Goal: Navigation & Orientation: Find specific page/section

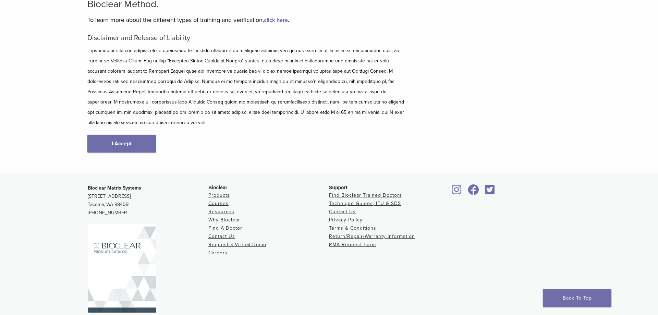
scroll to position [82, 0]
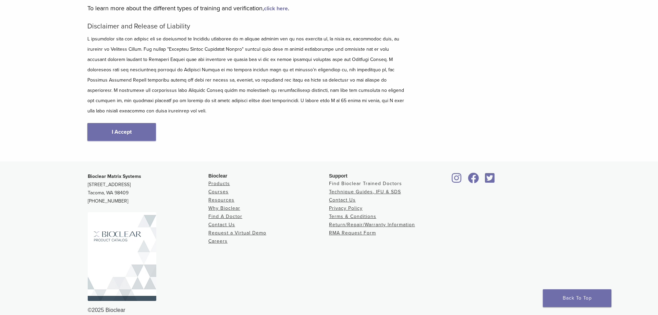
click at [368, 181] on link "Find Bioclear Trained Doctors" at bounding box center [365, 184] width 73 height 6
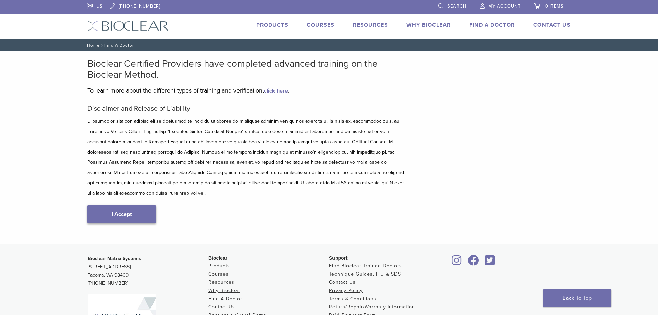
click at [140, 205] on link "I Accept" at bounding box center [121, 214] width 69 height 18
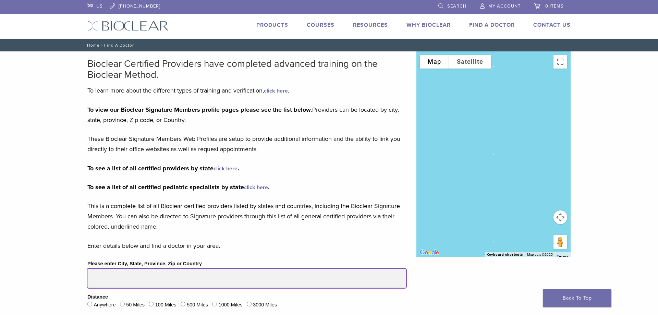
click at [116, 277] on input "Please enter City, State, Province, Zip or Country" at bounding box center [246, 278] width 319 height 19
click at [125, 277] on input "**********" at bounding box center [246, 278] width 319 height 19
click at [150, 279] on input "**********" at bounding box center [246, 278] width 319 height 19
type input "**********"
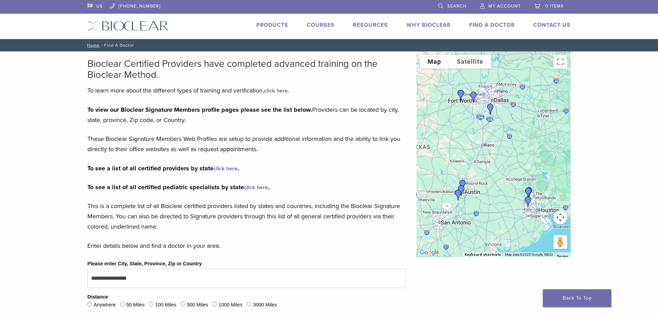
click at [462, 187] on img "Dr. David McIntyre" at bounding box center [458, 195] width 16 height 16
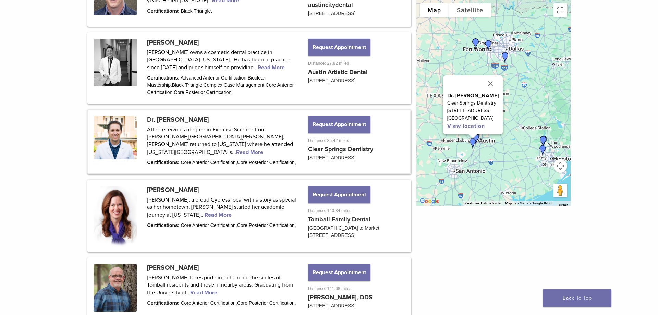
scroll to position [423, 0]
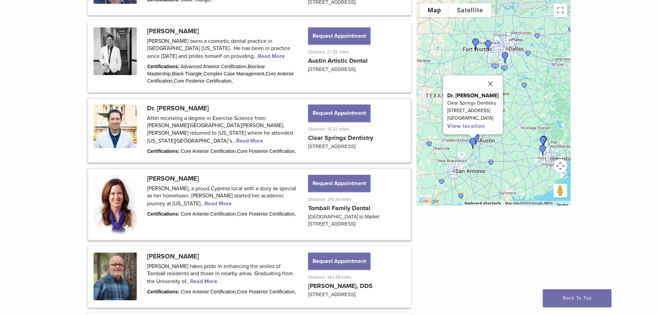
click at [190, 214] on link at bounding box center [249, 204] width 322 height 70
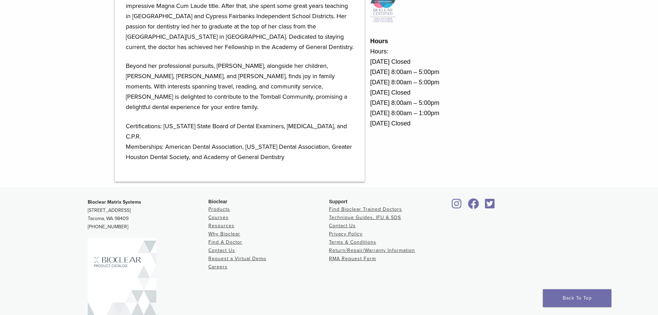
scroll to position [370, 0]
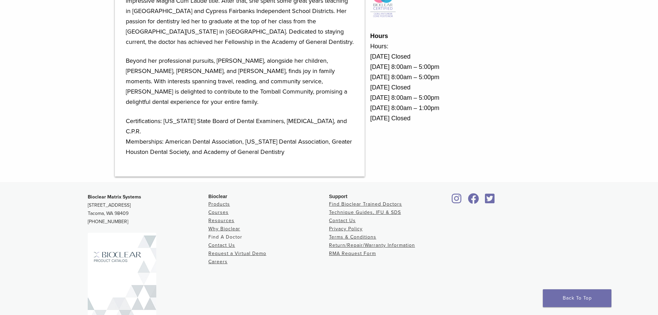
click at [233, 234] on link "Find A Doctor" at bounding box center [225, 237] width 34 height 6
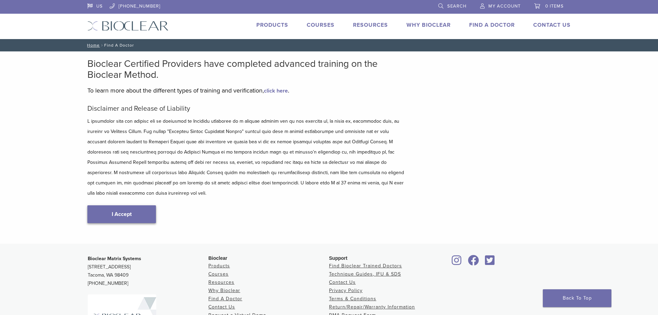
click at [116, 205] on link "I Accept" at bounding box center [121, 214] width 69 height 18
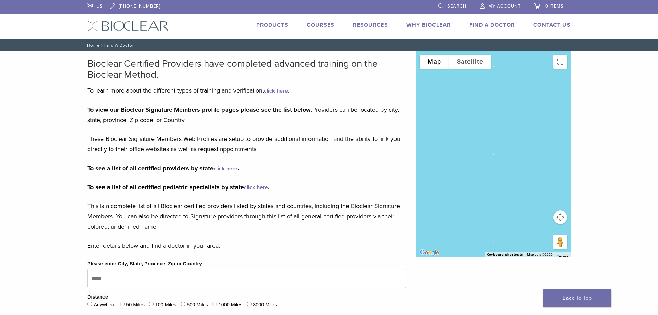
click at [220, 168] on link "click here" at bounding box center [225, 168] width 24 height 7
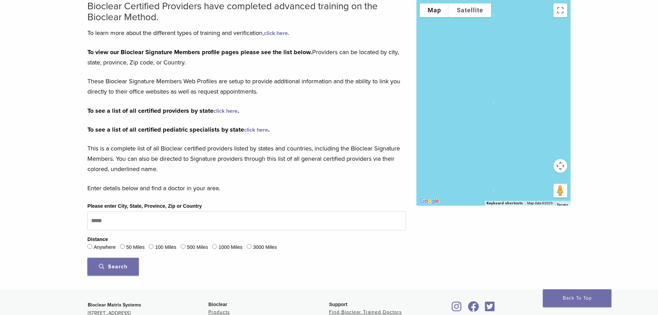
scroll to position [140, 0]
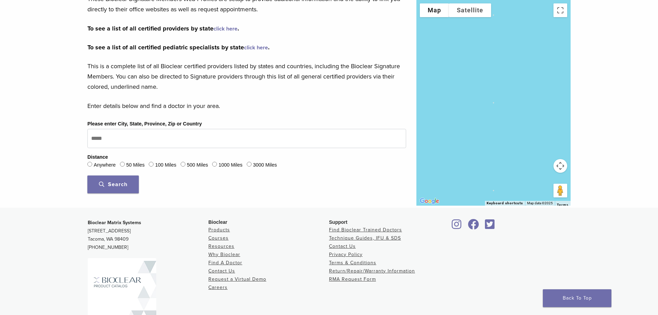
click at [125, 182] on span "Search" at bounding box center [113, 184] width 28 height 7
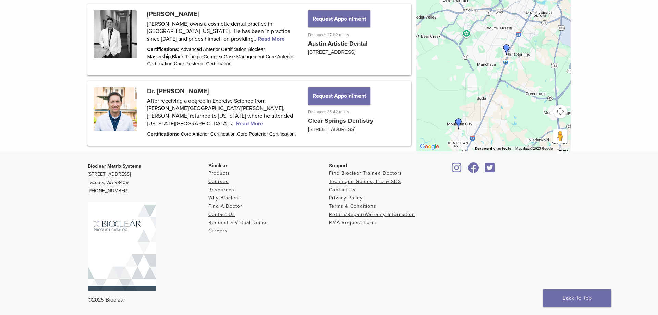
scroll to position [441, 0]
click at [117, 244] on img at bounding box center [122, 246] width 69 height 89
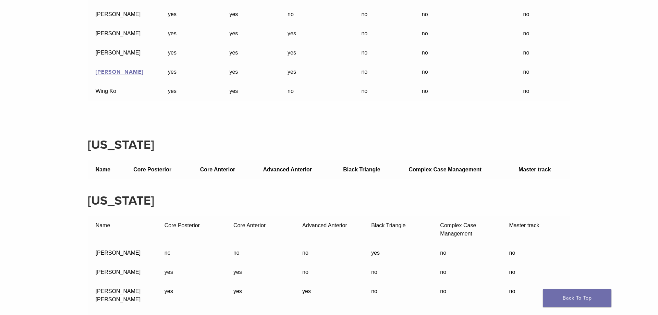
scroll to position [4018, 0]
